Goal: Transaction & Acquisition: Subscribe to service/newsletter

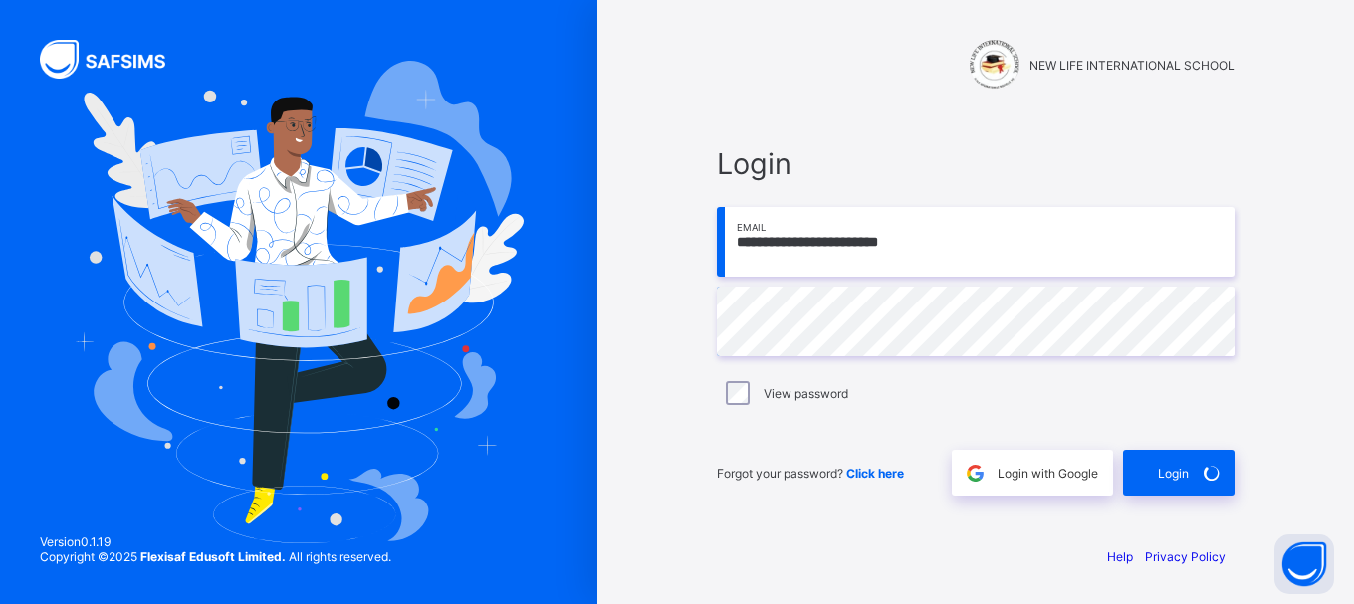
click at [321, 475] on img at bounding box center [299, 303] width 450 height 484
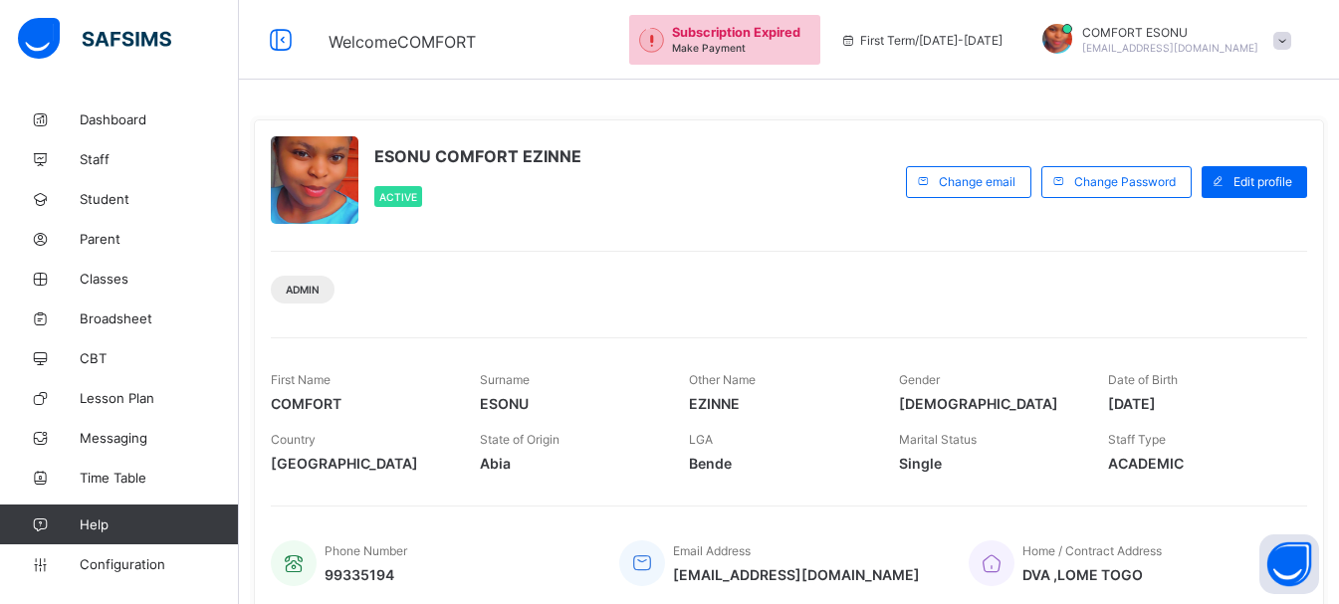
click at [842, 305] on div "Admin" at bounding box center [789, 282] width 1036 height 63
click at [819, 226] on div "ESONU COMFORT EZINNE Active" at bounding box center [583, 181] width 625 height 91
click at [1121, 175] on span "Change Password" at bounding box center [1125, 181] width 102 height 15
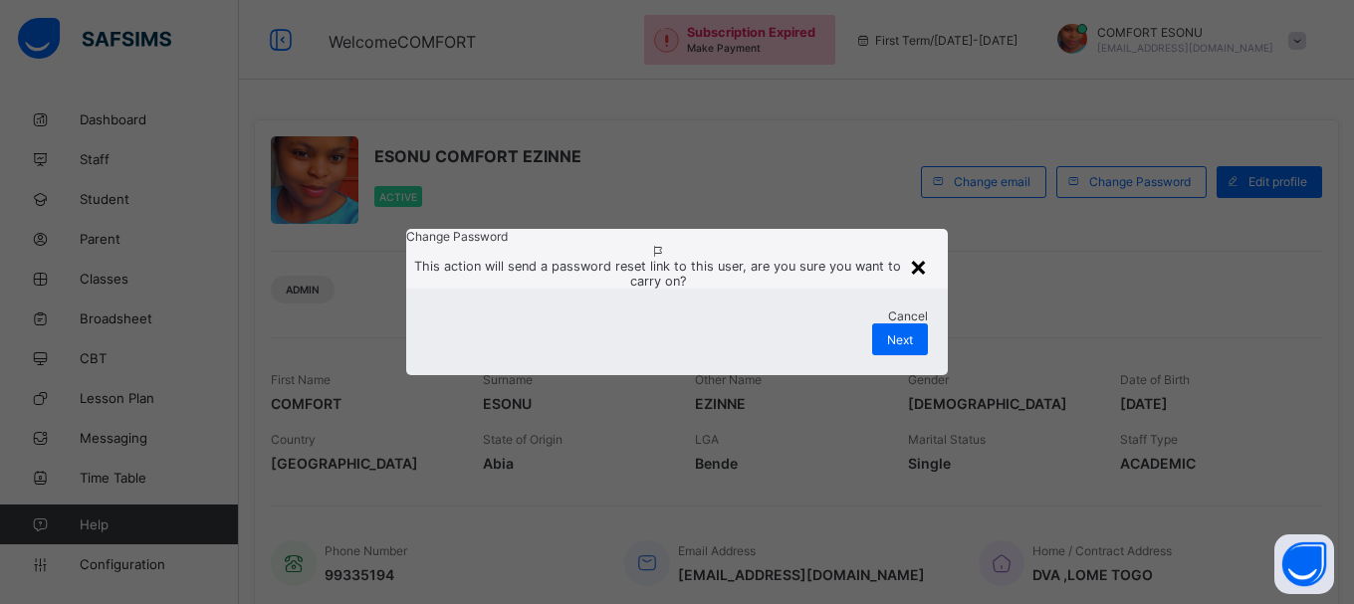
click at [917, 249] on div "×" at bounding box center [918, 266] width 19 height 34
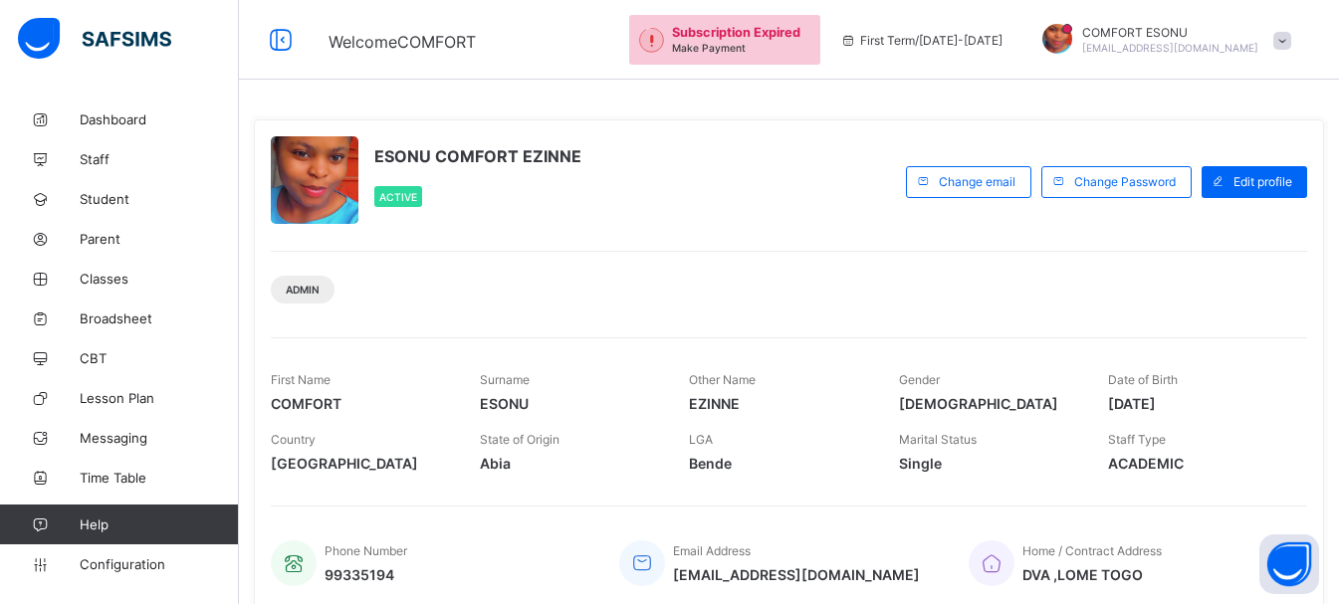
click at [746, 52] on span "Make Payment" at bounding box center [709, 48] width 74 height 12
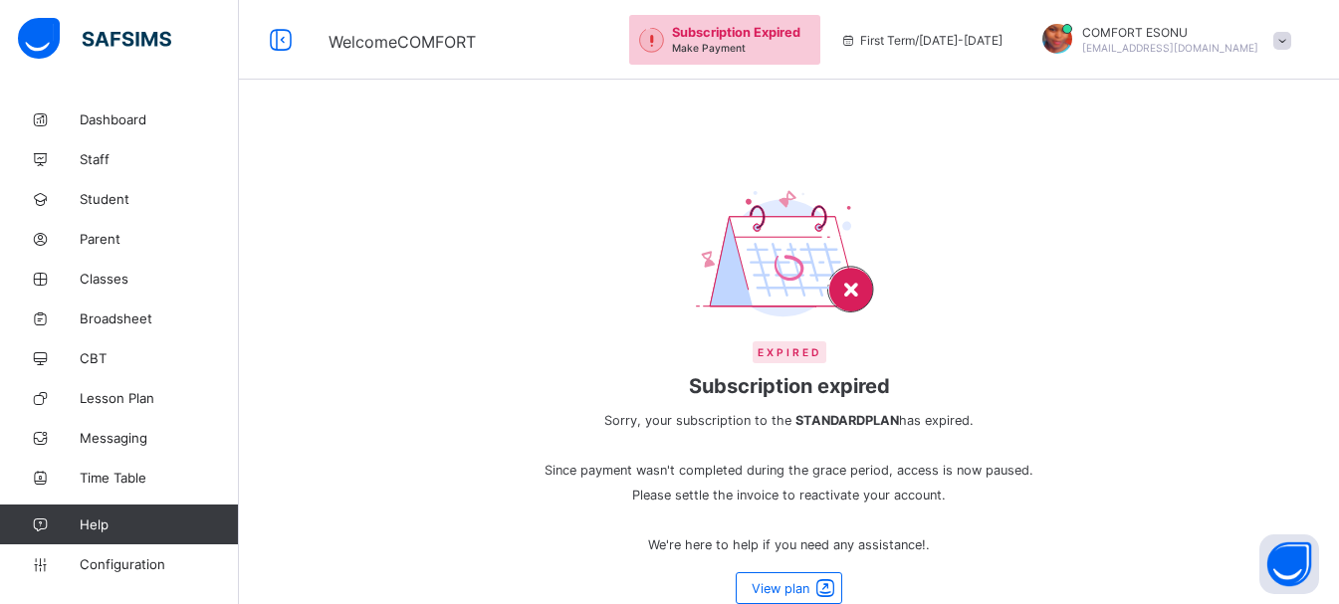
click at [959, 547] on span "Sorry, your subscription to the STANDARD PLAN has expired. Since payment wasn't…" at bounding box center [790, 482] width 508 height 149
click at [955, 554] on span "Sorry, your subscription to the STANDARD PLAN has expired. Since payment wasn't…" at bounding box center [790, 482] width 508 height 149
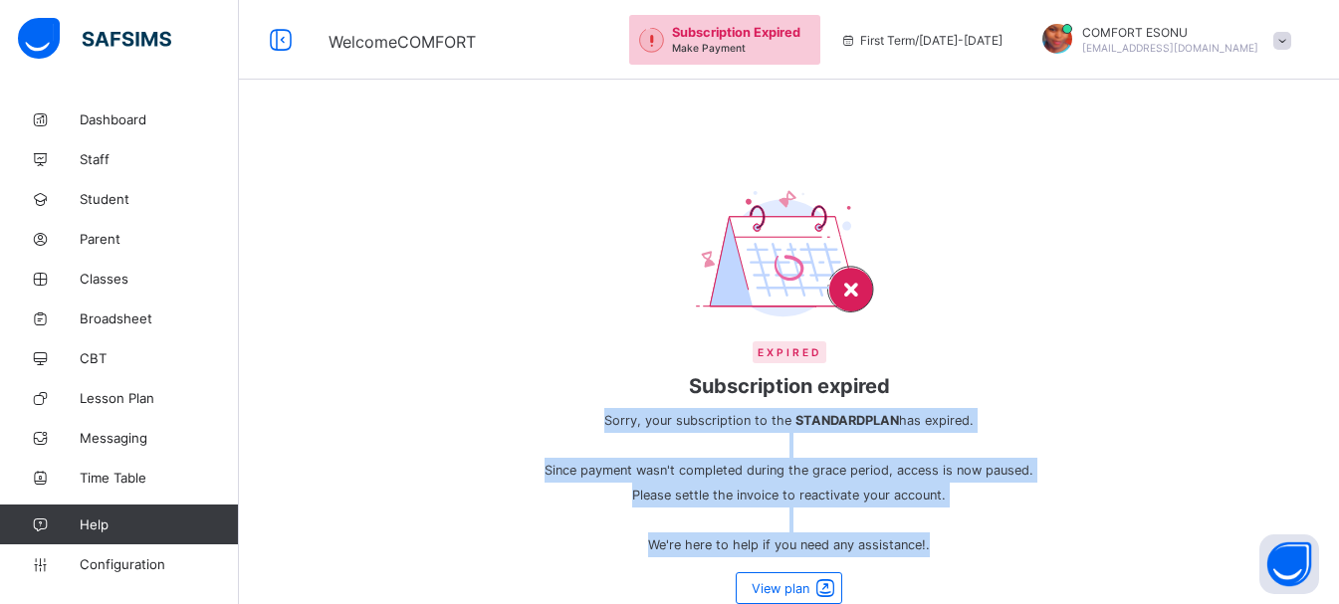
click at [954, 554] on span "Sorry, your subscription to the STANDARD PLAN has expired. Since payment wasn't…" at bounding box center [790, 482] width 508 height 149
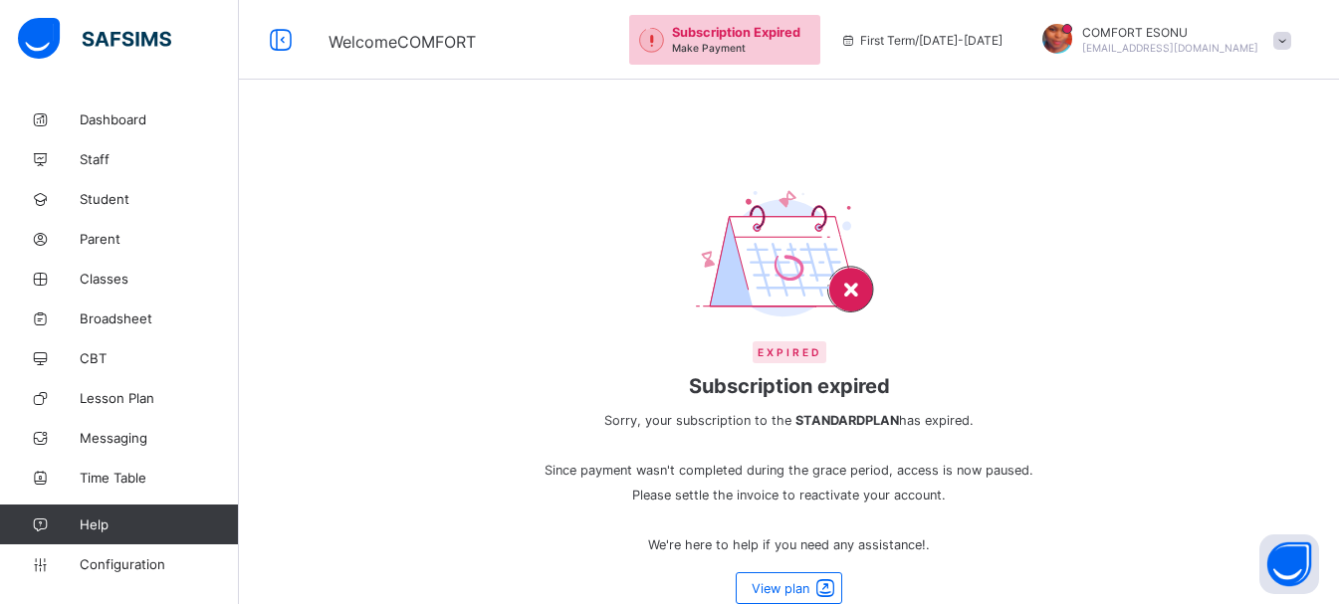
click at [738, 230] on img at bounding box center [789, 255] width 187 height 132
click at [738, 232] on img at bounding box center [789, 255] width 187 height 132
click at [792, 251] on img at bounding box center [789, 255] width 187 height 132
